Goal: Task Accomplishment & Management: Use online tool/utility

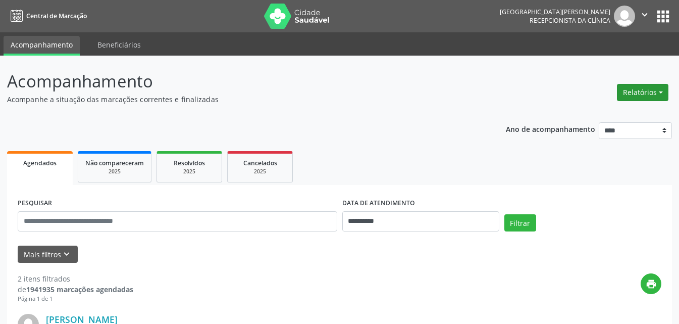
click at [658, 94] on button "Relatórios" at bounding box center [643, 92] width 52 height 17
click at [603, 116] on link "Agendamentos" at bounding box center [615, 114] width 109 height 14
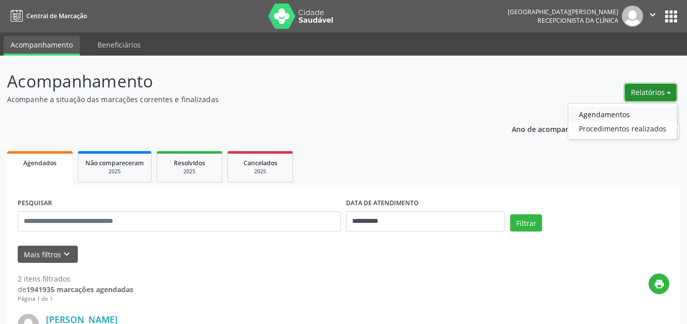
select select "*"
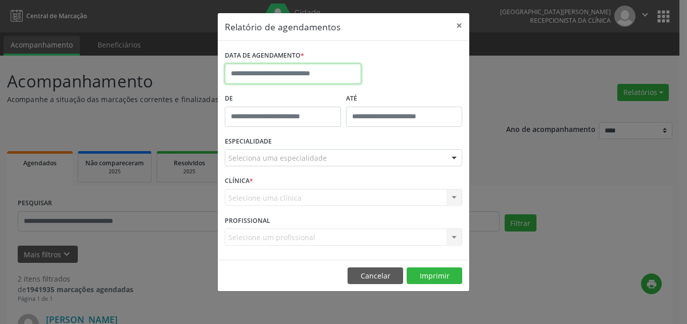
click at [286, 75] on input "text" at bounding box center [293, 74] width 136 height 20
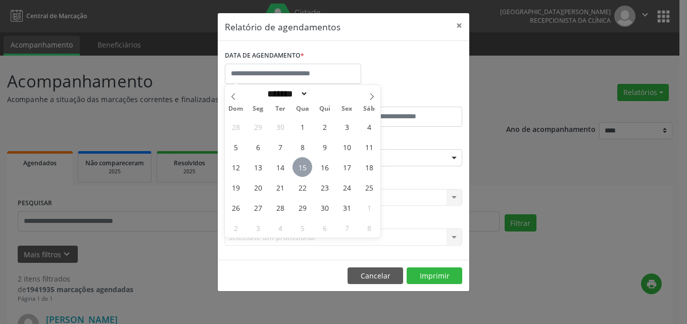
click at [302, 167] on span "15" at bounding box center [302, 167] width 20 height 20
type input "**********"
click at [302, 165] on span "15" at bounding box center [302, 167] width 20 height 20
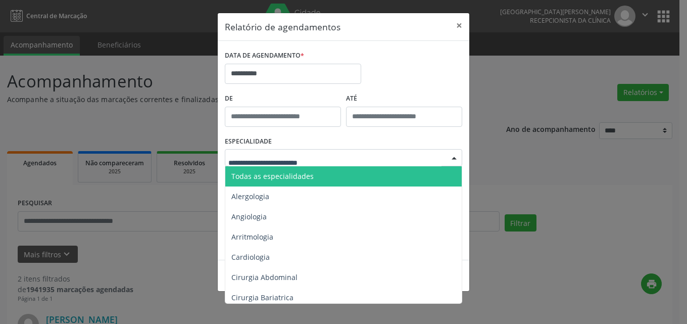
click at [327, 153] on div at bounding box center [343, 157] width 237 height 17
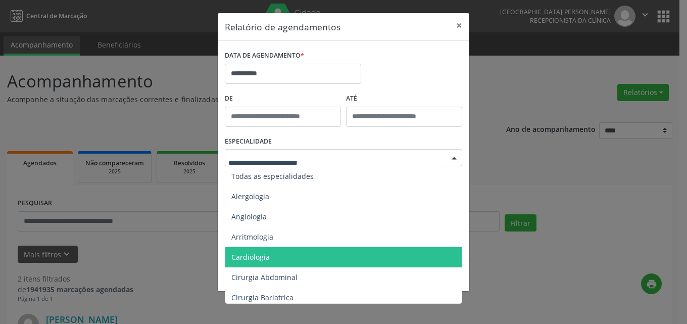
click at [295, 260] on span "Cardiologia" at bounding box center [344, 257] width 238 height 20
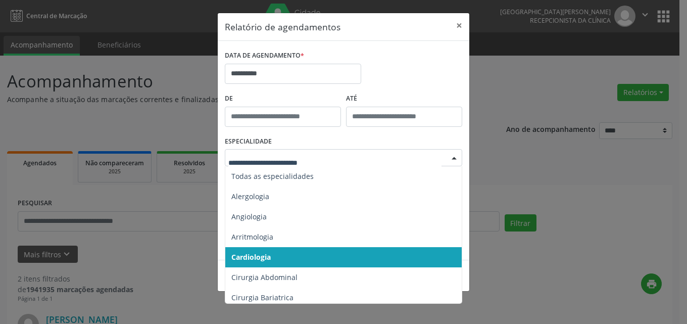
drag, startPoint x: 281, startPoint y: 254, endPoint x: 311, endPoint y: 216, distance: 48.3
click at [283, 251] on span "Cardiologia" at bounding box center [344, 257] width 238 height 20
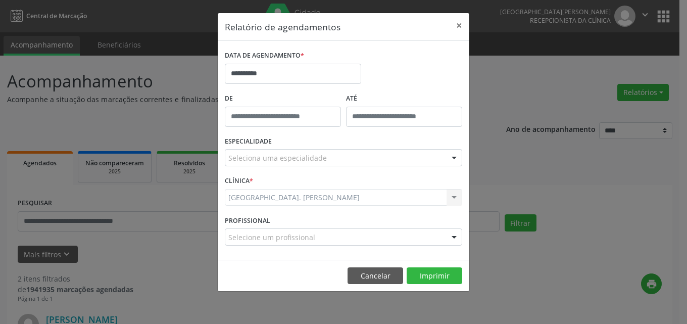
click at [325, 158] on div "Seleciona uma especialidade" at bounding box center [343, 157] width 237 height 17
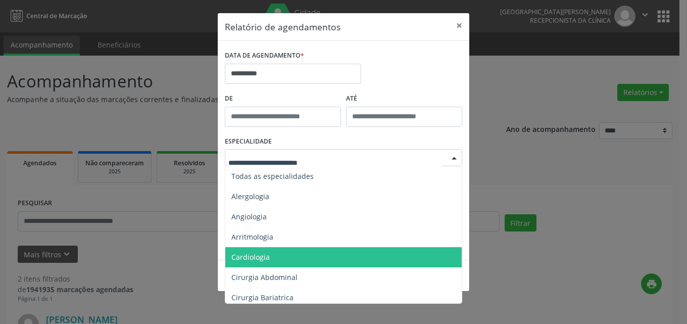
click at [284, 251] on span "Cardiologia" at bounding box center [344, 257] width 238 height 20
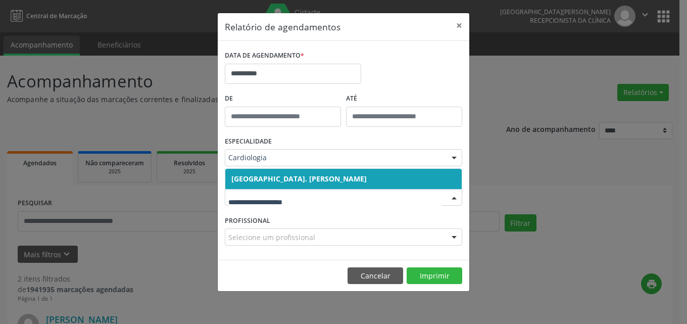
click at [302, 181] on span "[GEOGRAPHIC_DATA]. [PERSON_NAME]" at bounding box center [298, 179] width 135 height 10
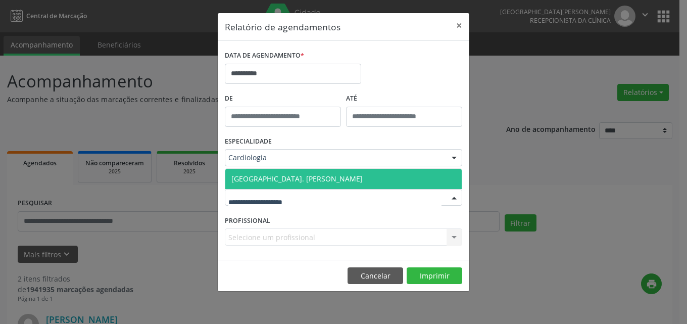
click at [301, 201] on div at bounding box center [343, 197] width 237 height 17
click at [306, 180] on span "[GEOGRAPHIC_DATA]. [PERSON_NAME]" at bounding box center [296, 179] width 131 height 10
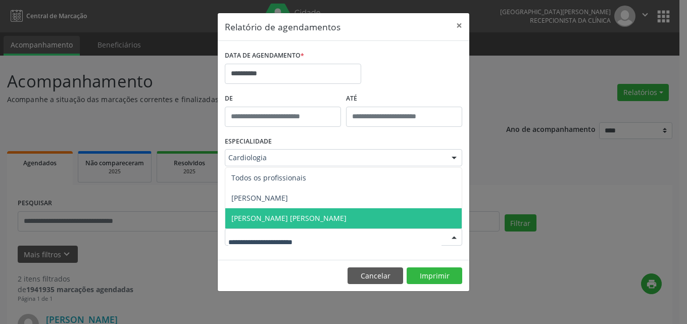
click at [289, 218] on span "[PERSON_NAME] [PERSON_NAME]" at bounding box center [288, 218] width 115 height 10
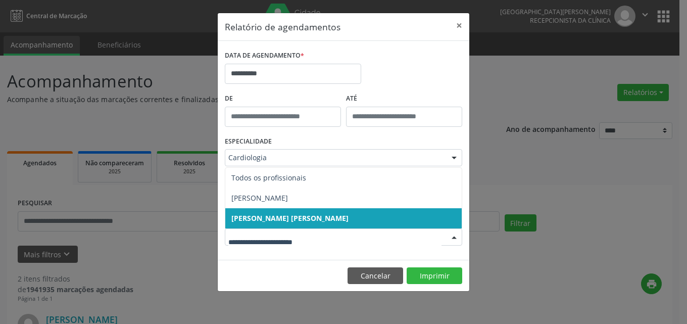
click at [288, 217] on span "[PERSON_NAME] [PERSON_NAME]" at bounding box center [289, 218] width 117 height 10
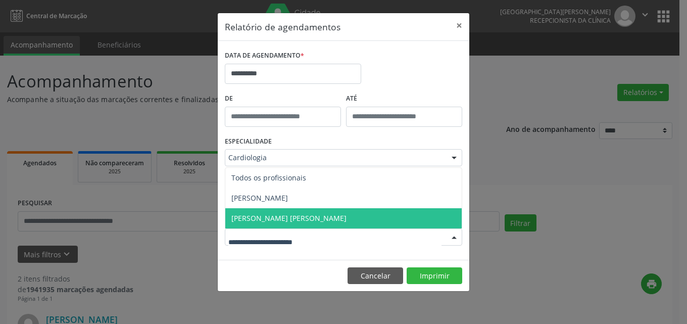
click at [284, 219] on span "[PERSON_NAME] [PERSON_NAME]" at bounding box center [288, 218] width 115 height 10
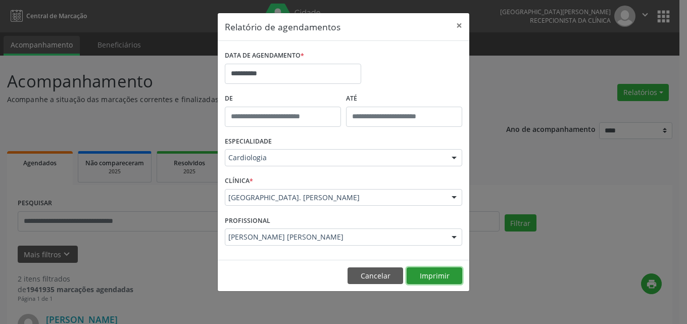
click at [435, 274] on button "Imprimir" at bounding box center [435, 275] width 56 height 17
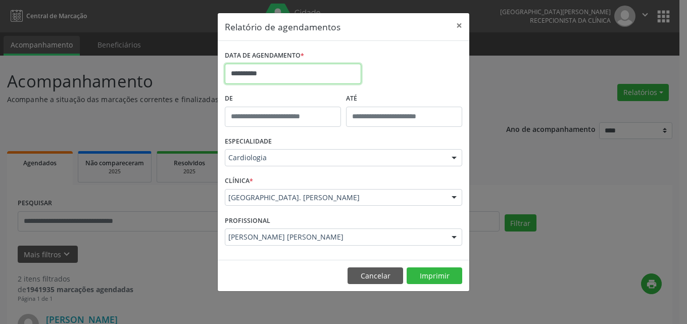
click at [277, 69] on input "**********" at bounding box center [293, 74] width 136 height 20
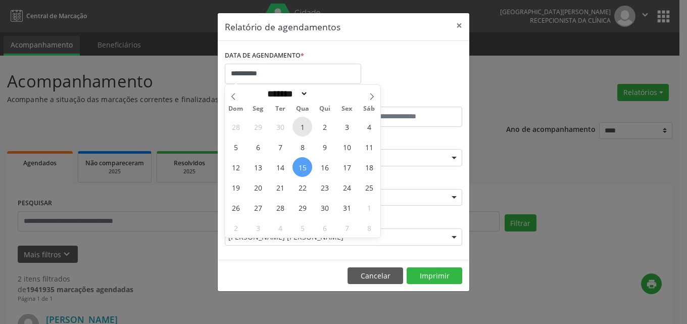
click at [300, 131] on span "1" at bounding box center [302, 127] width 20 height 20
type input "**********"
click at [290, 72] on input "**********" at bounding box center [293, 74] width 136 height 20
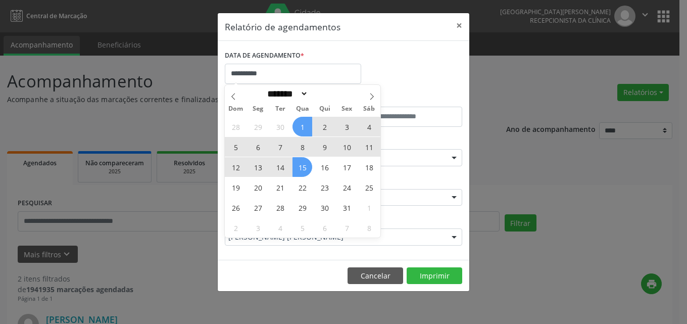
click at [304, 168] on span "15" at bounding box center [302, 167] width 20 height 20
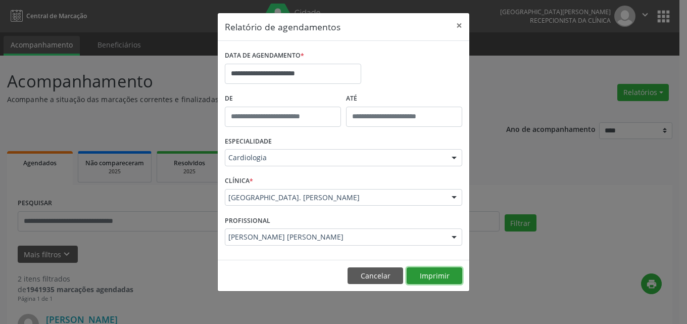
click at [428, 276] on button "Imprimir" at bounding box center [435, 275] width 56 height 17
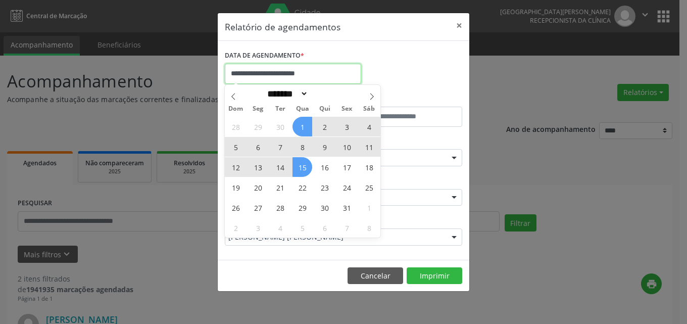
click at [295, 75] on input "**********" at bounding box center [293, 74] width 136 height 20
click at [301, 125] on span "1" at bounding box center [302, 127] width 20 height 20
type input "**********"
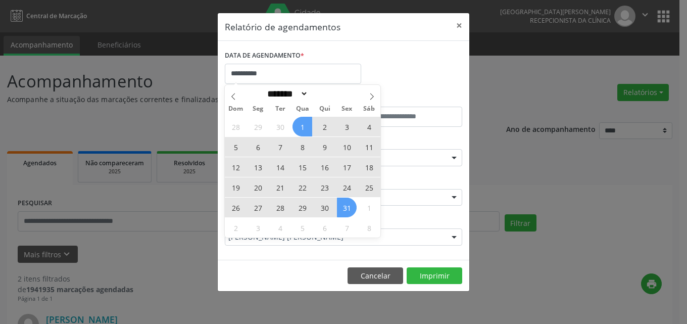
click at [341, 210] on span "31" at bounding box center [347, 207] width 20 height 20
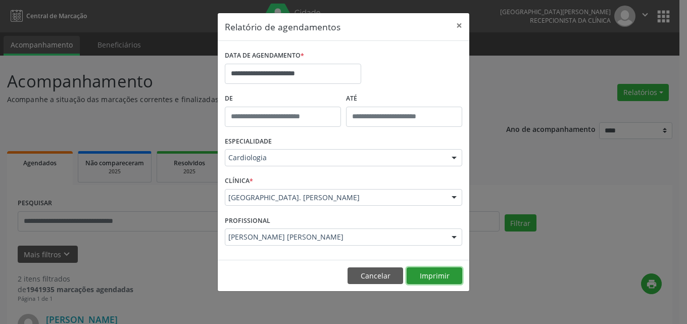
click at [421, 275] on button "Imprimir" at bounding box center [435, 275] width 56 height 17
click at [429, 279] on button "Imprimir" at bounding box center [435, 275] width 56 height 17
